Goal: Transaction & Acquisition: Purchase product/service

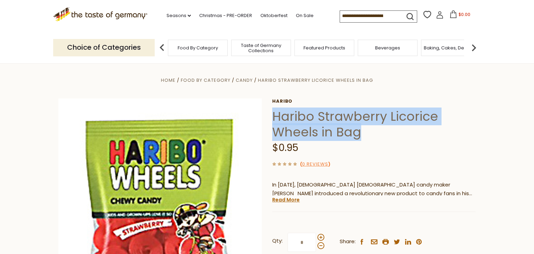
drag, startPoint x: 362, startPoint y: 135, endPoint x: 273, endPoint y: 111, distance: 92.3
click at [273, 111] on h1 "Haribo Strawberry Licorice Wheels in Bag" at bounding box center [373, 123] width 203 height 31
copy h1 "Haribo Strawberry Licorice Wheels in Bag"
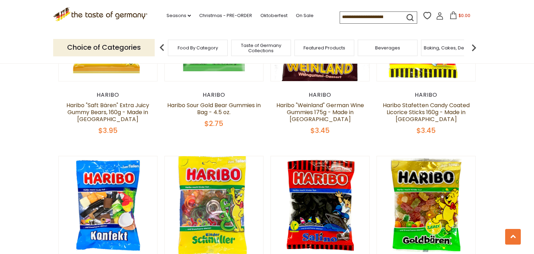
scroll to position [834, 0]
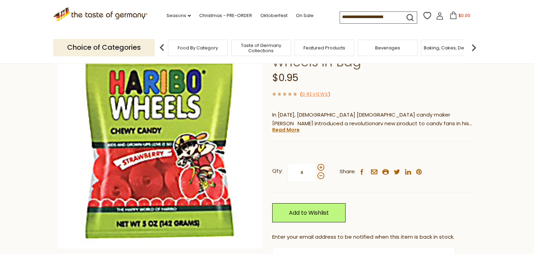
scroll to position [62, 0]
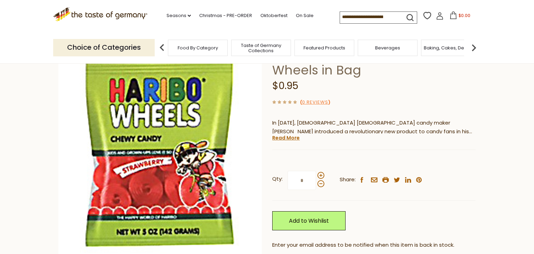
drag, startPoint x: 306, startPoint y: 181, endPoint x: 290, endPoint y: 185, distance: 16.7
click at [290, 185] on input "*" at bounding box center [302, 180] width 29 height 19
type input "**"
